Goal: Information Seeking & Learning: Learn about a topic

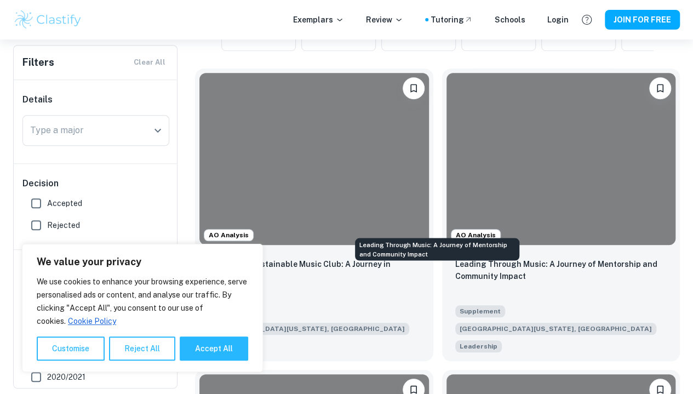
scroll to position [0, 549]
click at [455, 258] on p "Leading Through Music: A Journey of Mentorship and Community Impact" at bounding box center [561, 270] width 212 height 24
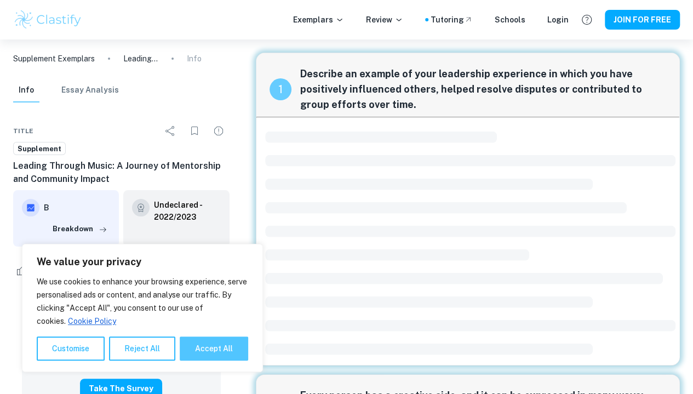
click at [210, 354] on button "Accept All" at bounding box center [214, 348] width 68 height 24
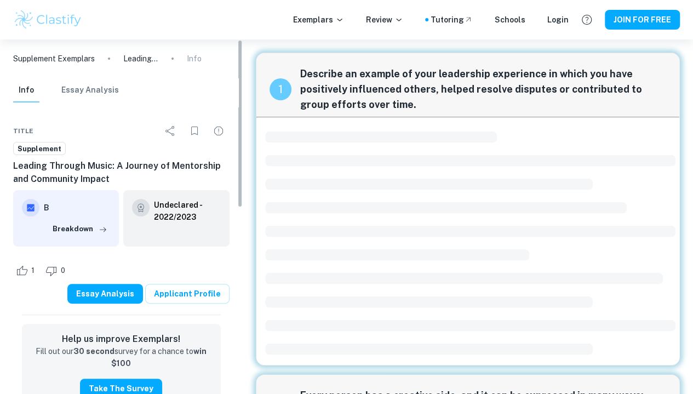
checkbox input "true"
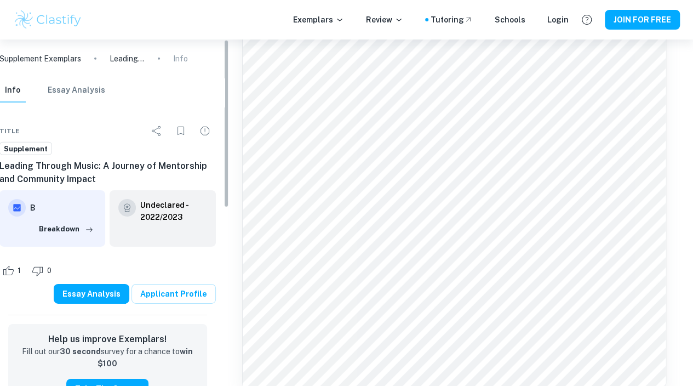
scroll to position [1641, 0]
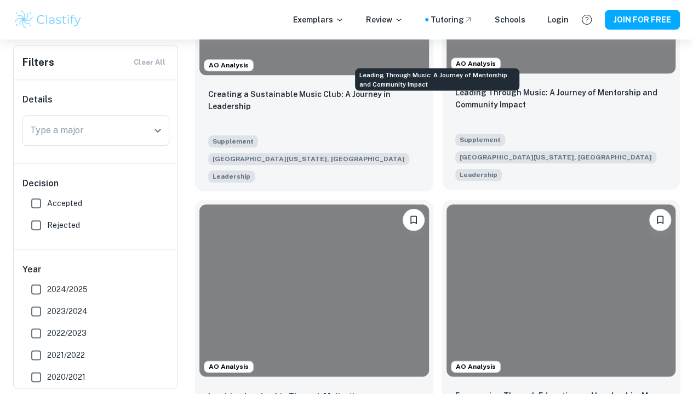
scroll to position [491, 0]
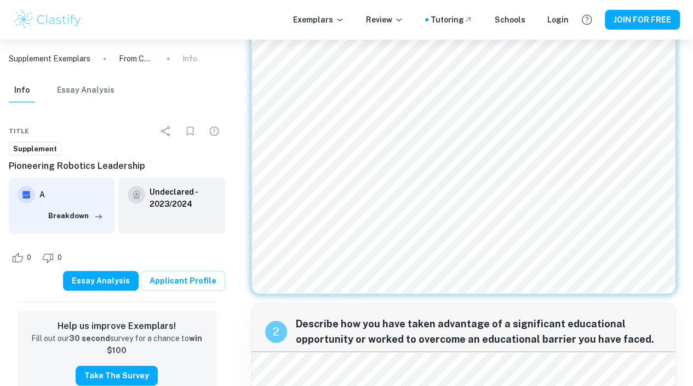
scroll to position [273, 0]
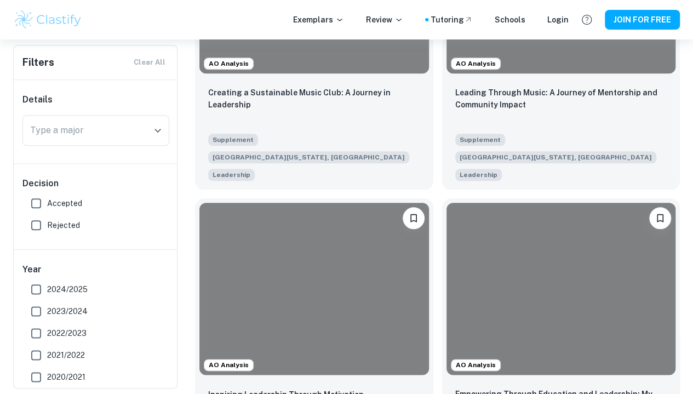
scroll to position [636, 0]
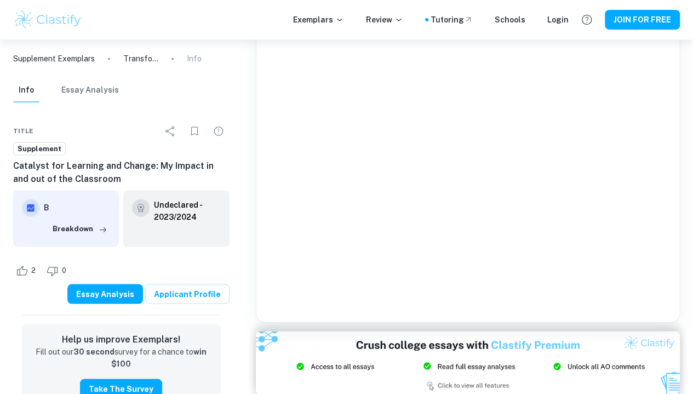
scroll to position [1156, 0]
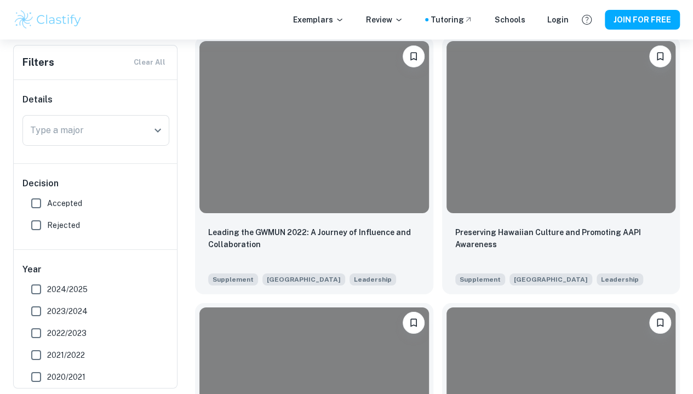
scroll to position [3915, 0]
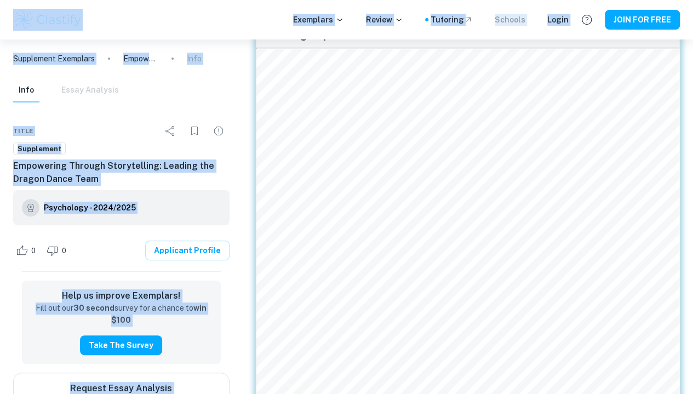
scroll to position [77, 0]
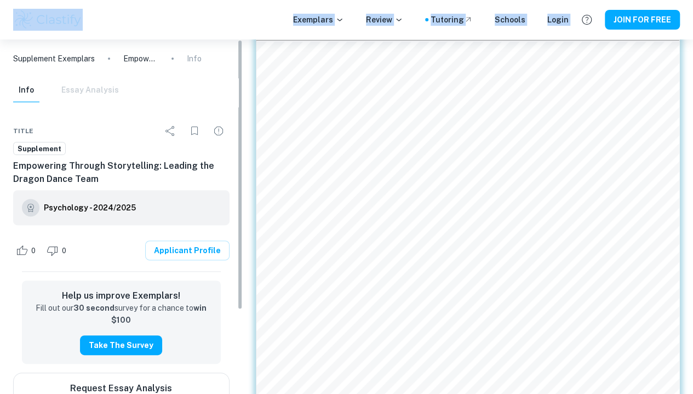
click at [242, 92] on div "Supplement Exemplars Empowering Through Storytelling: Leading the Dragon Dance …" at bounding box center [121, 216] width 243 height 354
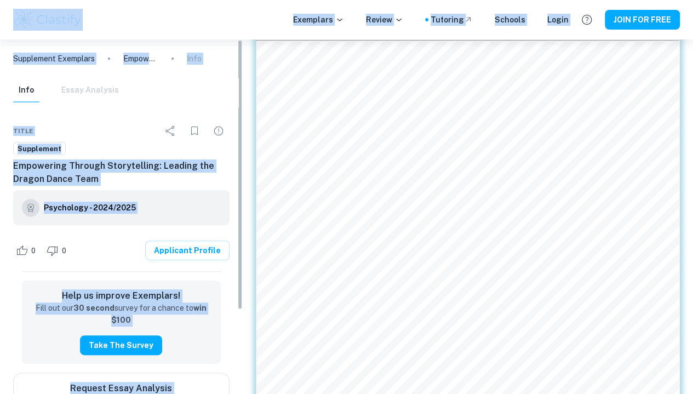
click at [226, 90] on div "Info Essay Analysis" at bounding box center [121, 92] width 234 height 28
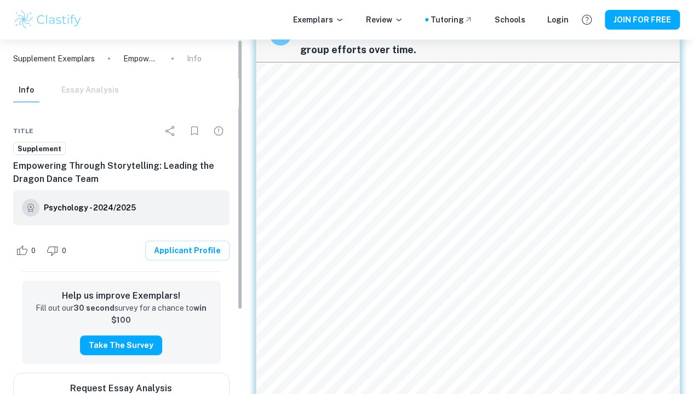
scroll to position [44, 0]
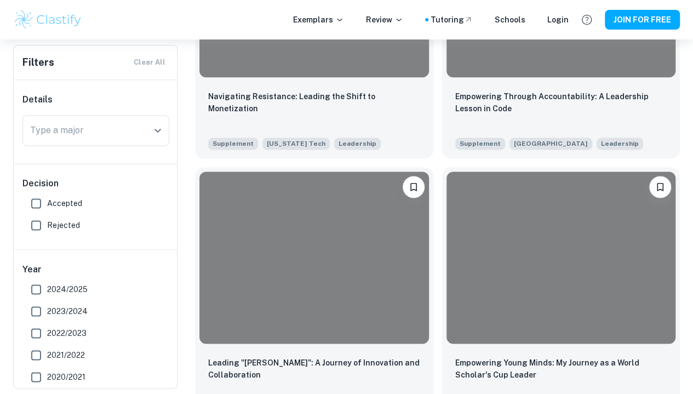
scroll to position [2722, 0]
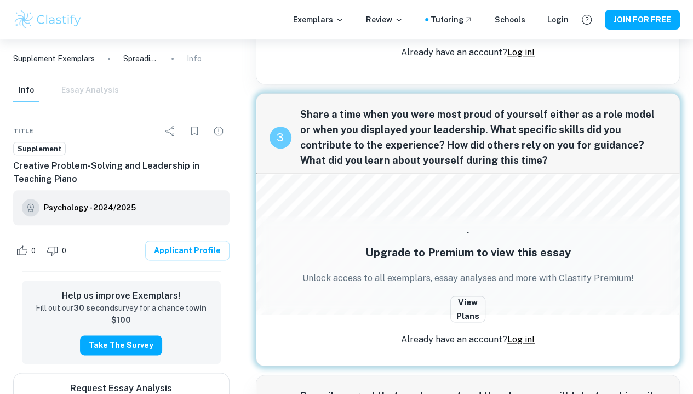
scroll to position [533, 0]
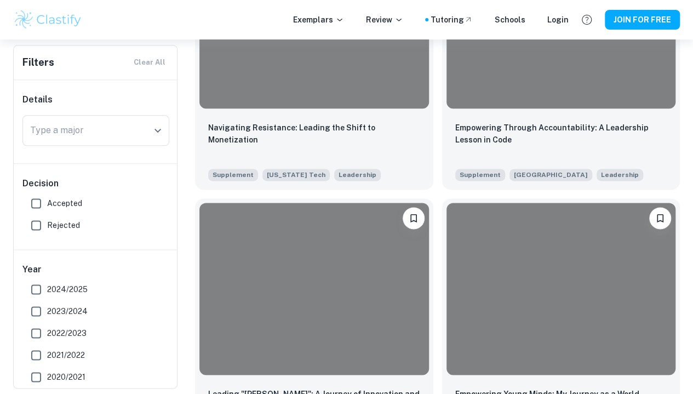
scroll to position [2942, 0]
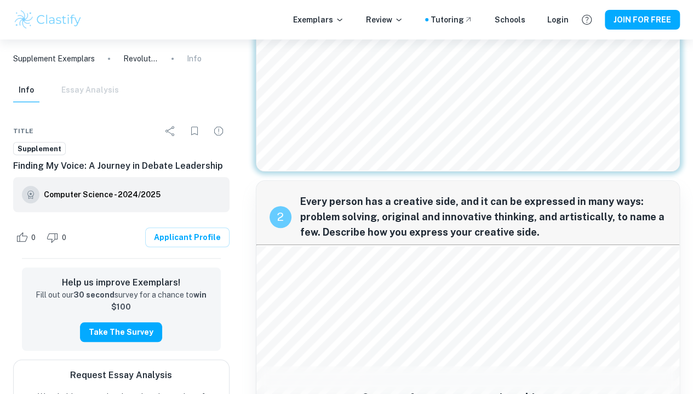
scroll to position [299, 0]
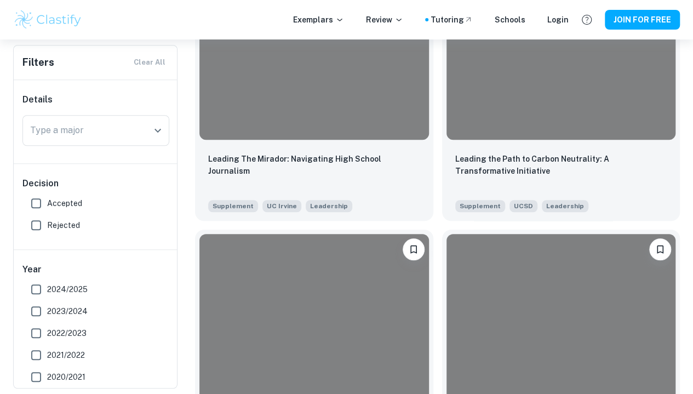
scroll to position [2388, 0]
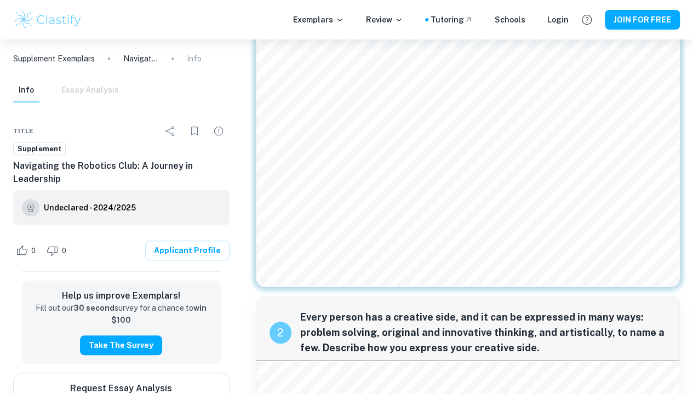
scroll to position [201, 0]
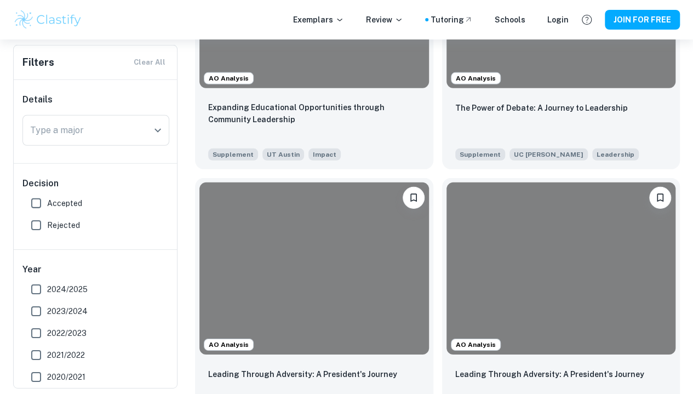
scroll to position [1609, 0]
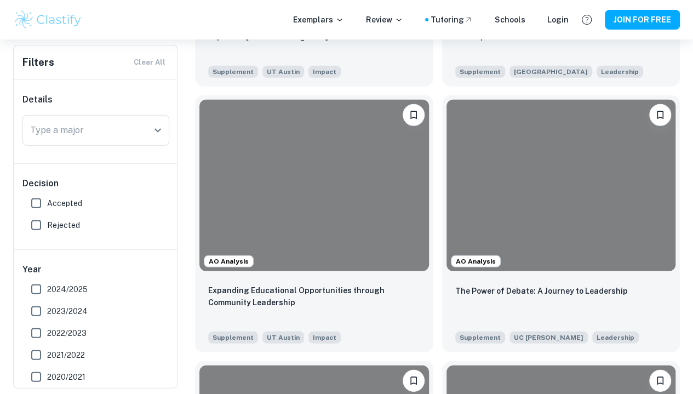
scroll to position [1429, 0]
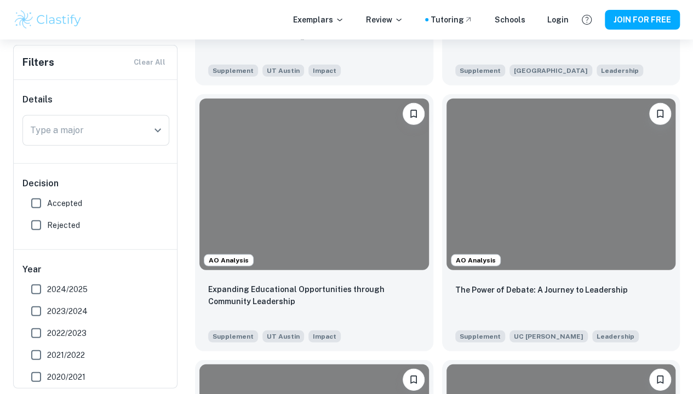
scroll to position [0, 549]
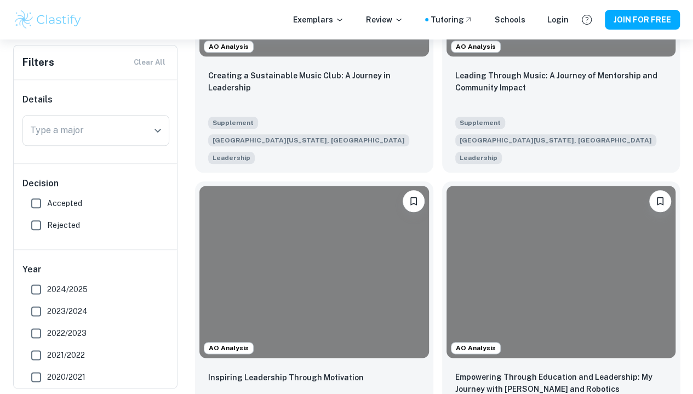
scroll to position [504, 0]
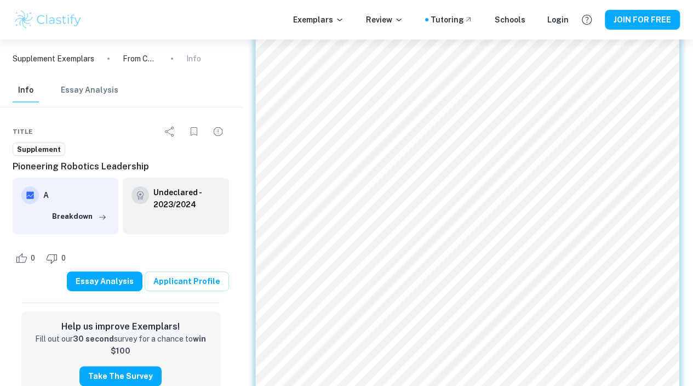
scroll to position [87, 0]
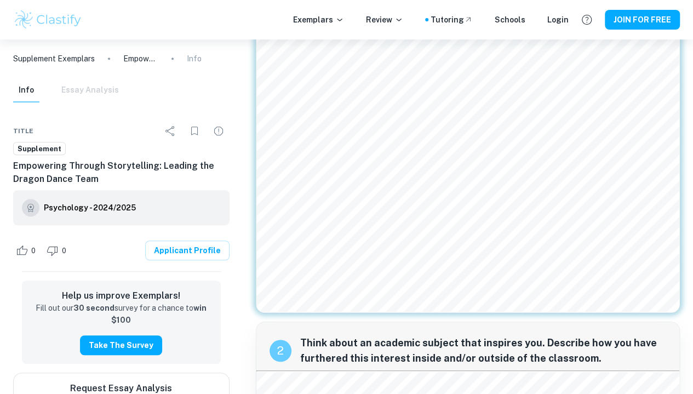
scroll to position [374, 0]
